Goal: Task Accomplishment & Management: Use online tool/utility

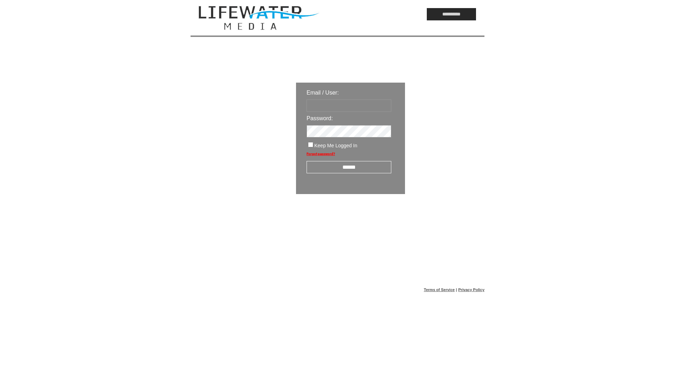
type input "**********"
click at [344, 168] on input "******" at bounding box center [348, 167] width 85 height 12
